Goal: Task Accomplishment & Management: Manage account settings

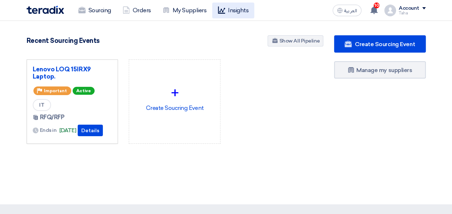
click at [228, 8] on link "Insights" at bounding box center [233, 11] width 42 height 16
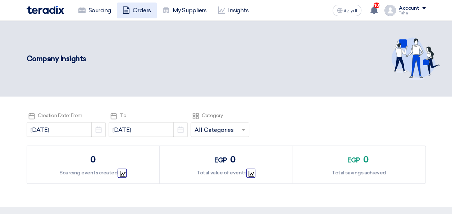
click at [145, 9] on link "Orders" at bounding box center [137, 11] width 40 height 16
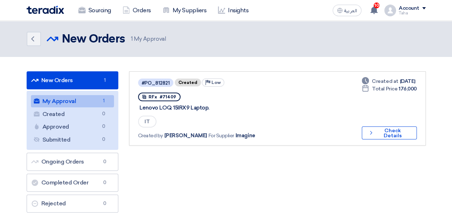
click at [86, 100] on link "My Approval My Approval 1" at bounding box center [72, 101] width 83 height 12
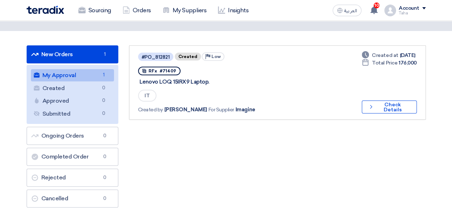
scroll to position [36, 0]
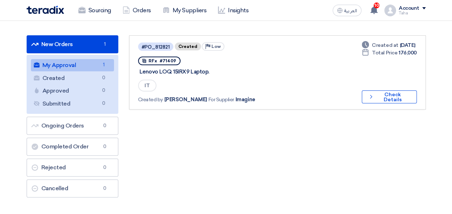
click at [71, 66] on link "My Approval My Approval 1" at bounding box center [72, 65] width 83 height 12
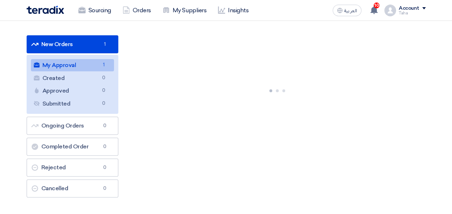
scroll to position [0, 0]
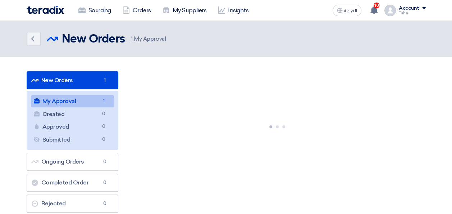
click at [71, 66] on section "New Orders New Orders 1 My Approval My Approval 1 Created Created 0 Approved Ap…" at bounding box center [226, 154] width 452 height 194
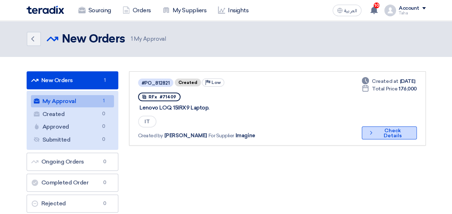
click at [381, 135] on button "Check details Check Details" at bounding box center [389, 132] width 55 height 13
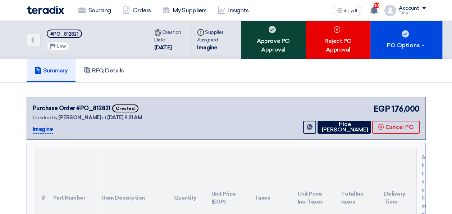
click at [276, 41] on div "Approve PO Approval" at bounding box center [273, 40] width 65 height 38
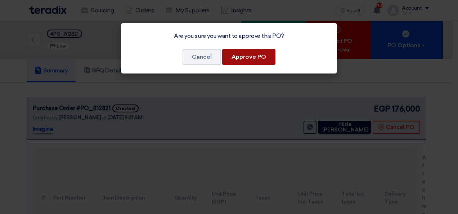
click at [244, 58] on button "Approve PO" at bounding box center [248, 57] width 53 height 16
